Goal: Task Accomplishment & Management: Use online tool/utility

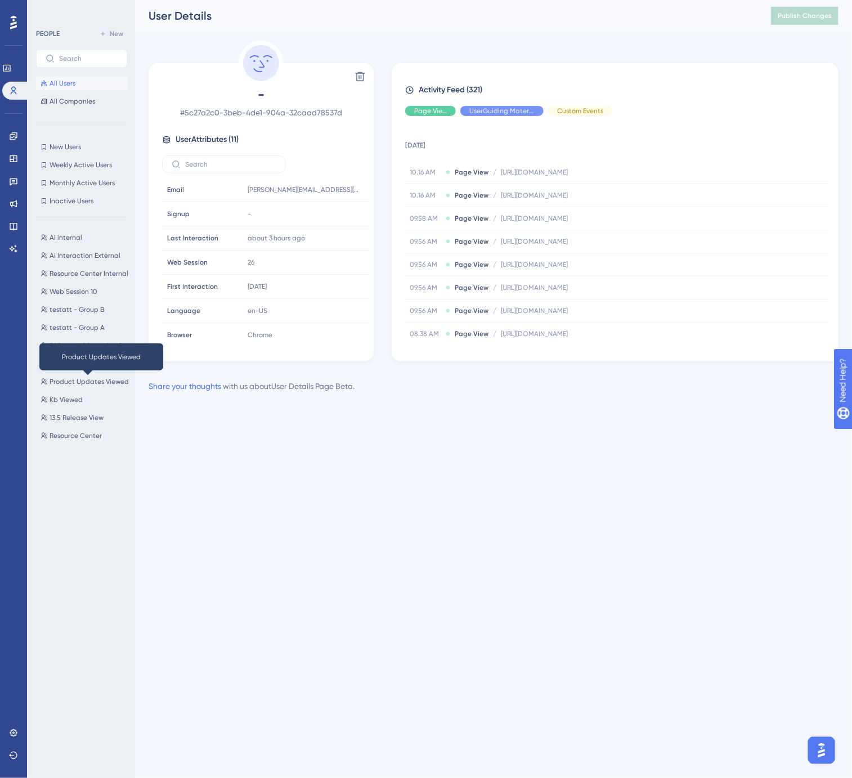
scroll to position [1000, 0]
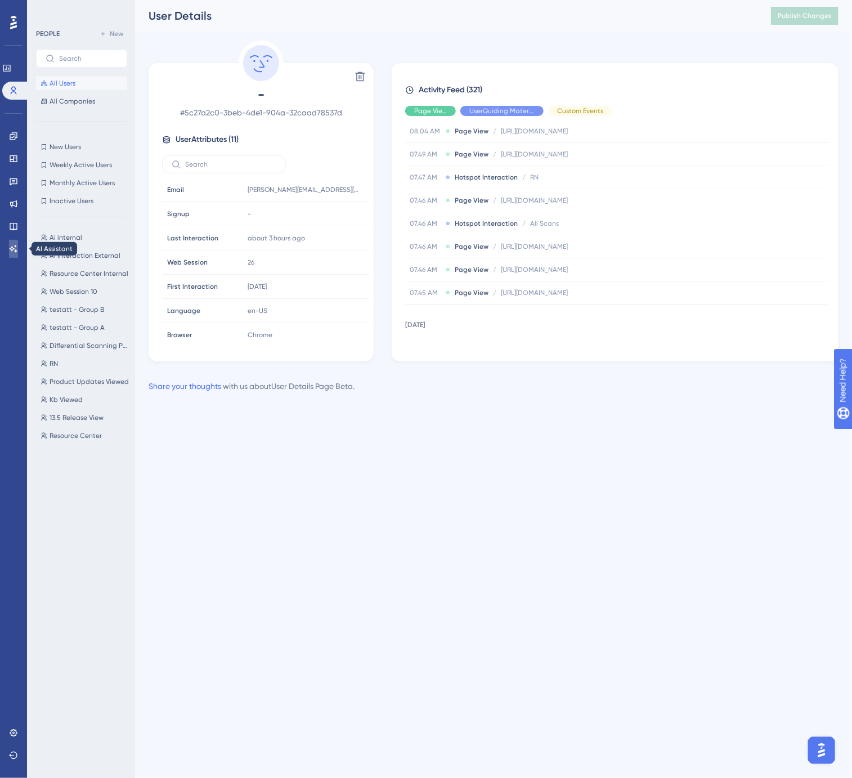
click at [12, 240] on link at bounding box center [13, 249] width 9 height 18
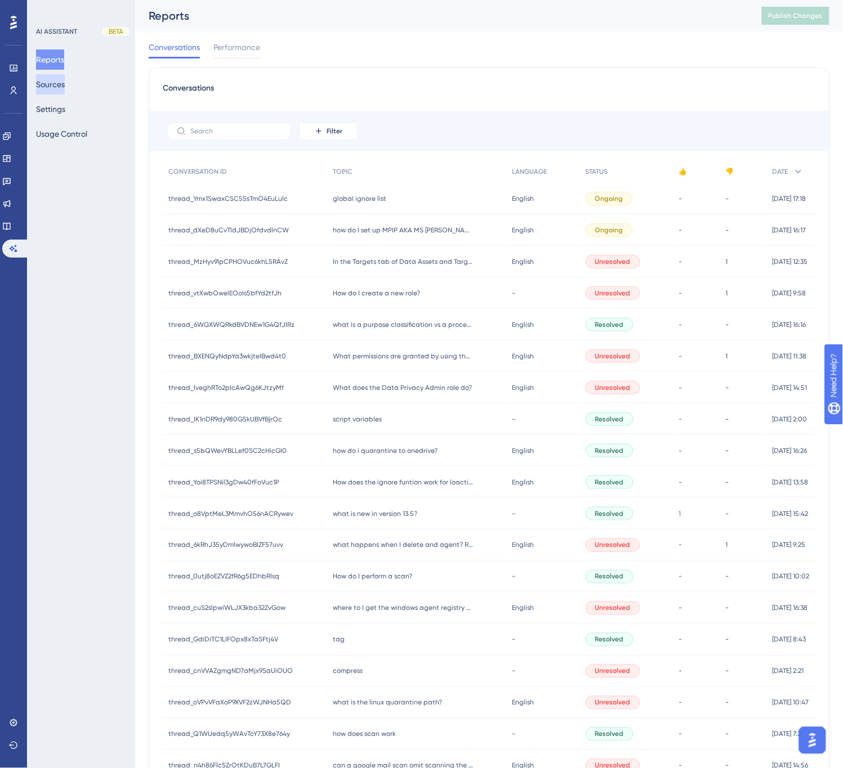
click at [53, 86] on button "Sources" at bounding box center [50, 84] width 29 height 20
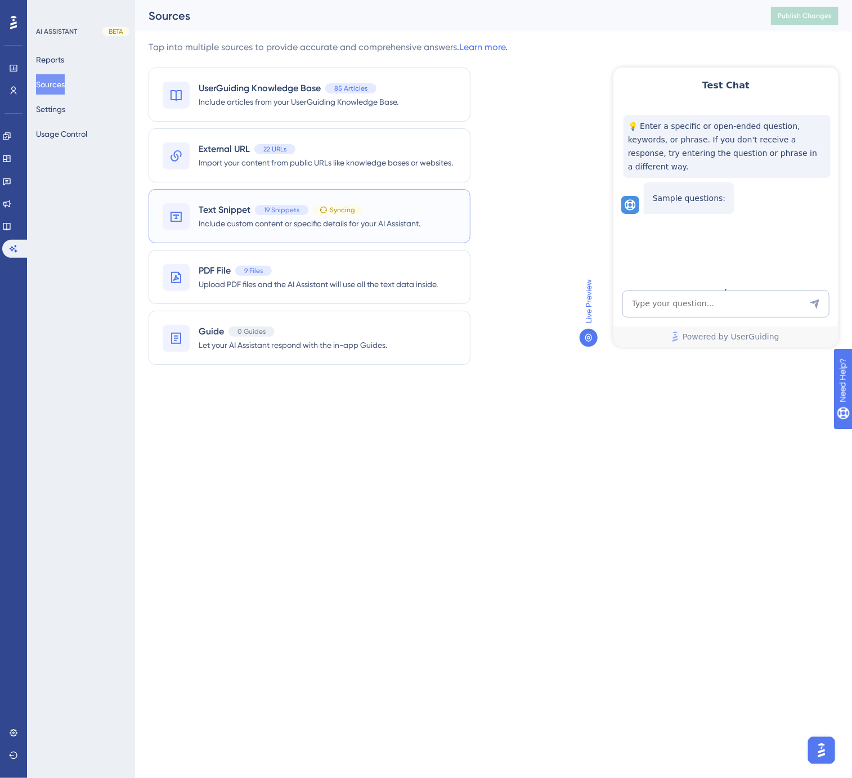
click at [217, 217] on span "Include custom content or specific details for your AI Assistant." at bounding box center [310, 224] width 222 height 14
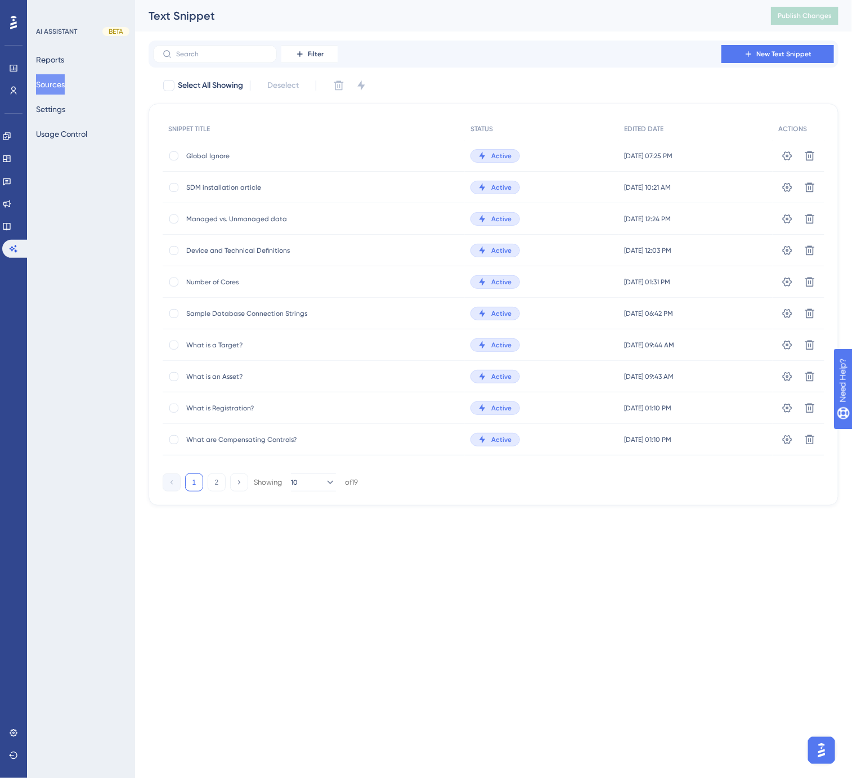
click at [213, 150] on div "Global Ignore Global Ignore" at bounding box center [276, 156] width 180 height 32
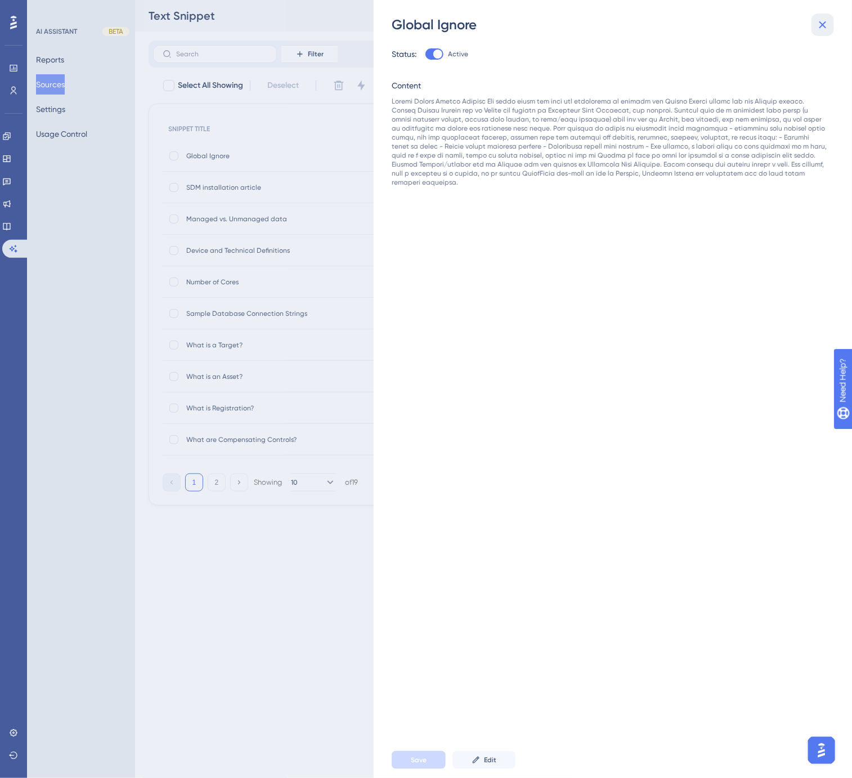
drag, startPoint x: 824, startPoint y: 19, endPoint x: 815, endPoint y: 53, distance: 35.0
click at [824, 19] on icon at bounding box center [823, 25] width 14 height 14
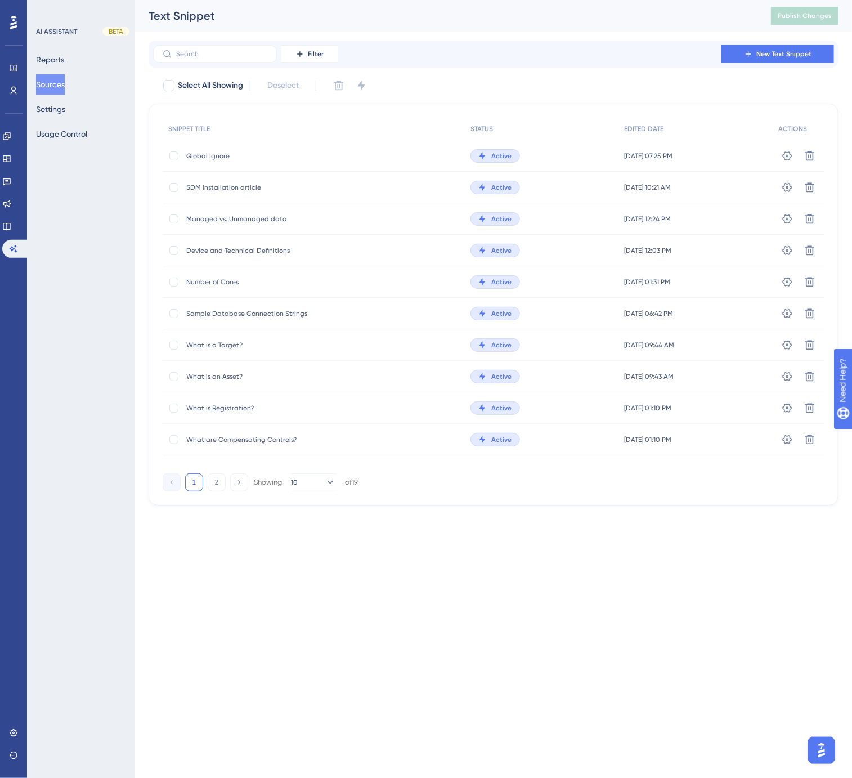
click at [368, 21] on div "Text Snippet" at bounding box center [446, 16] width 594 height 16
